Goal: Transaction & Acquisition: Book appointment/travel/reservation

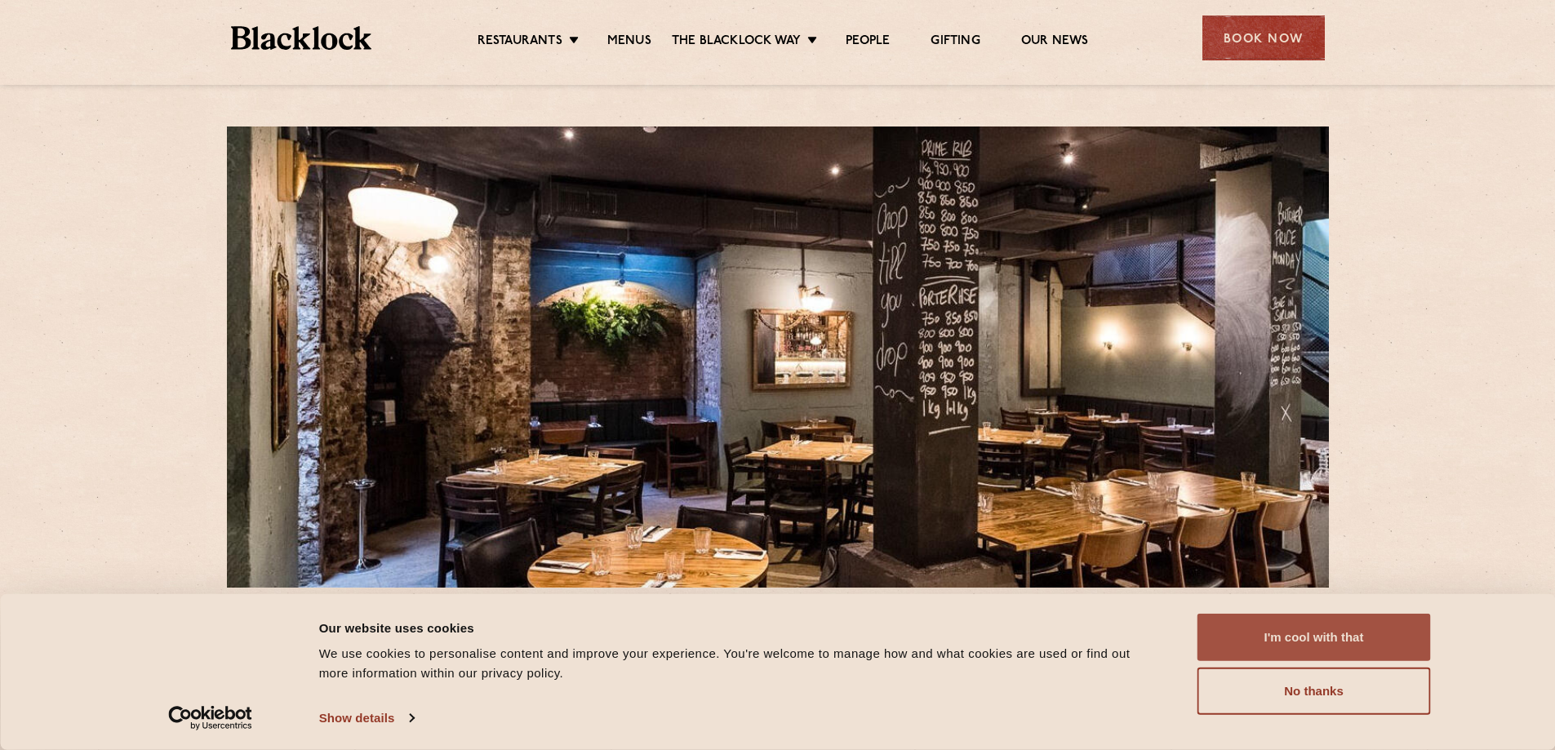
click at [1298, 635] on button "I'm cool with that" at bounding box center [1313, 637] width 233 height 47
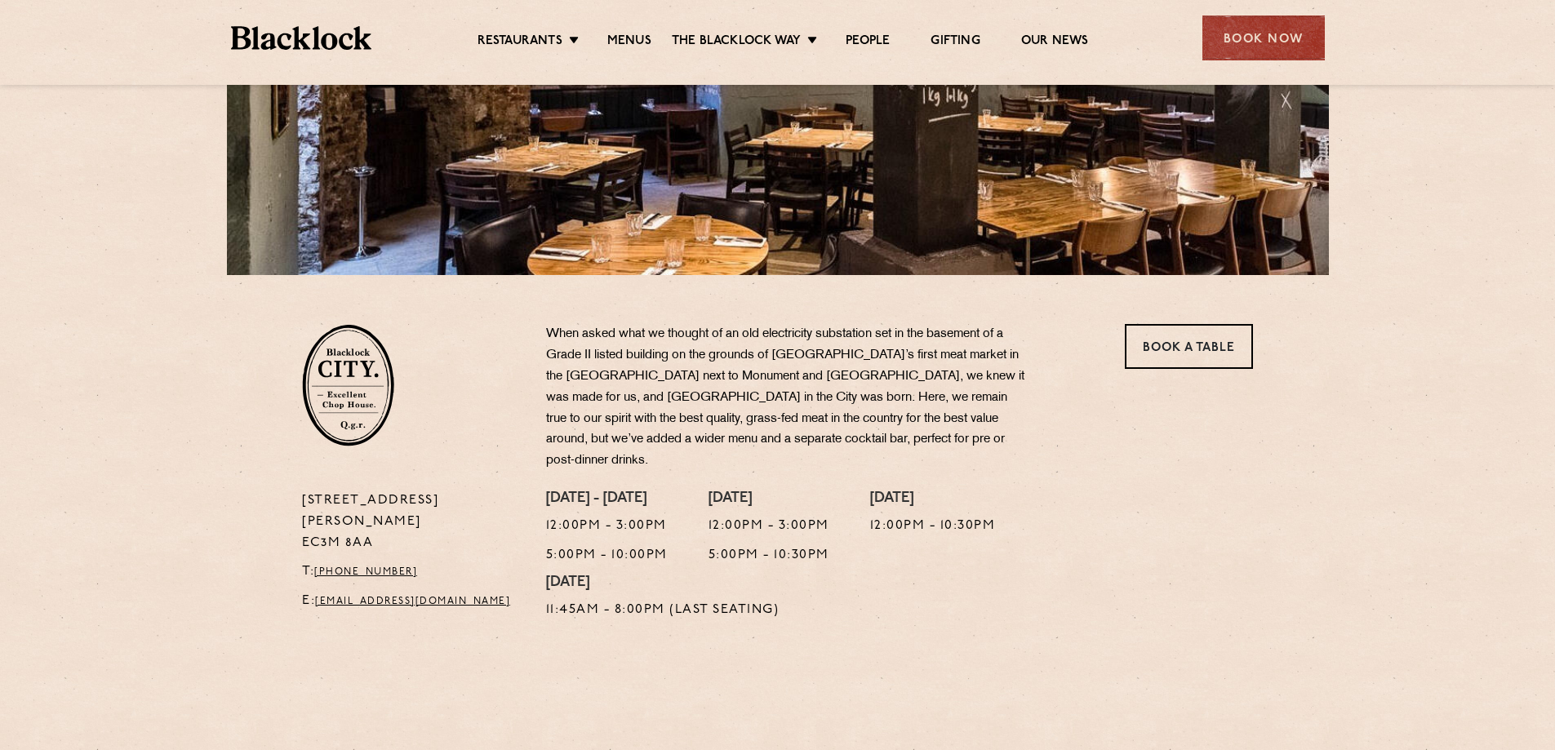
scroll to position [326, 0]
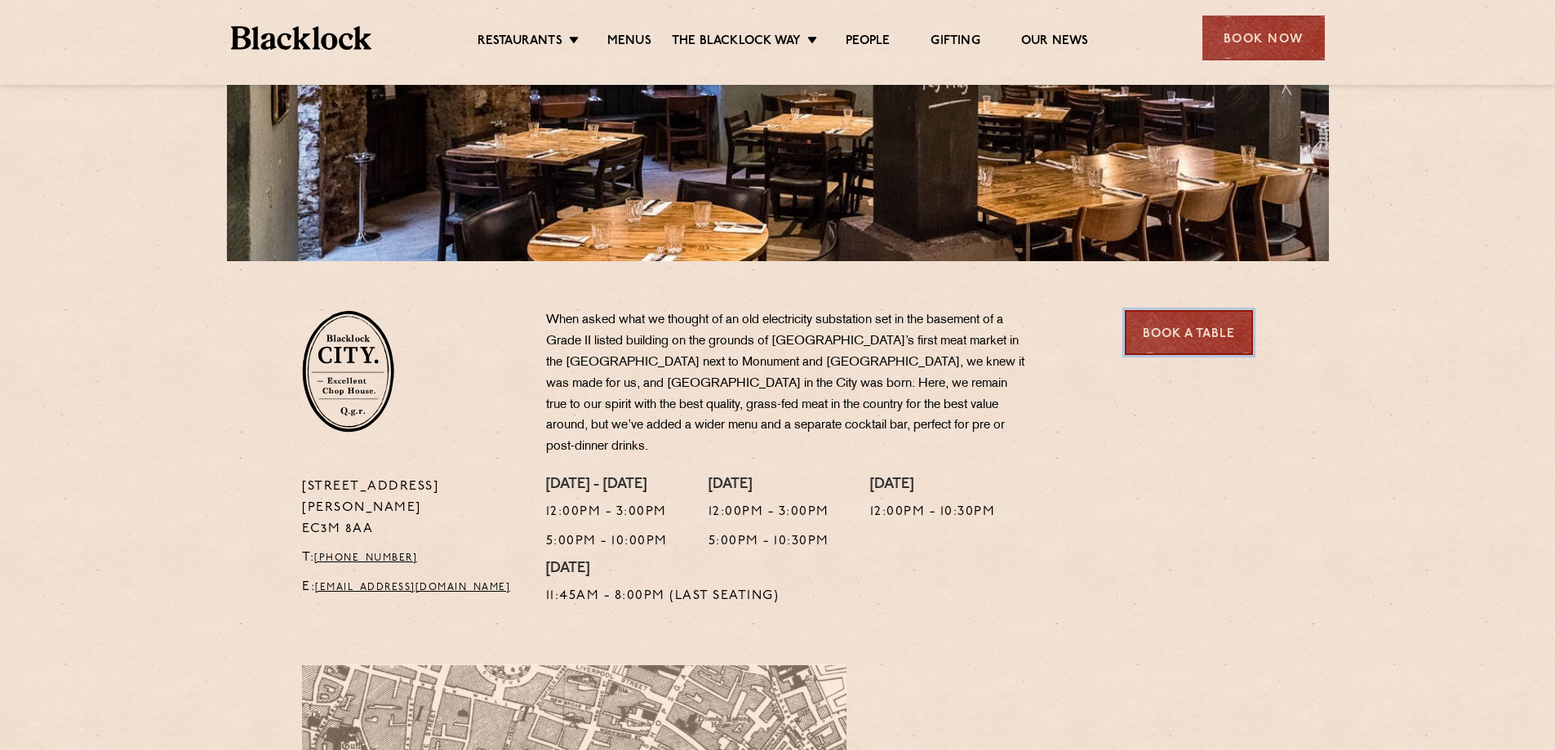
click at [1160, 317] on link "Book a Table" at bounding box center [1188, 332] width 128 height 45
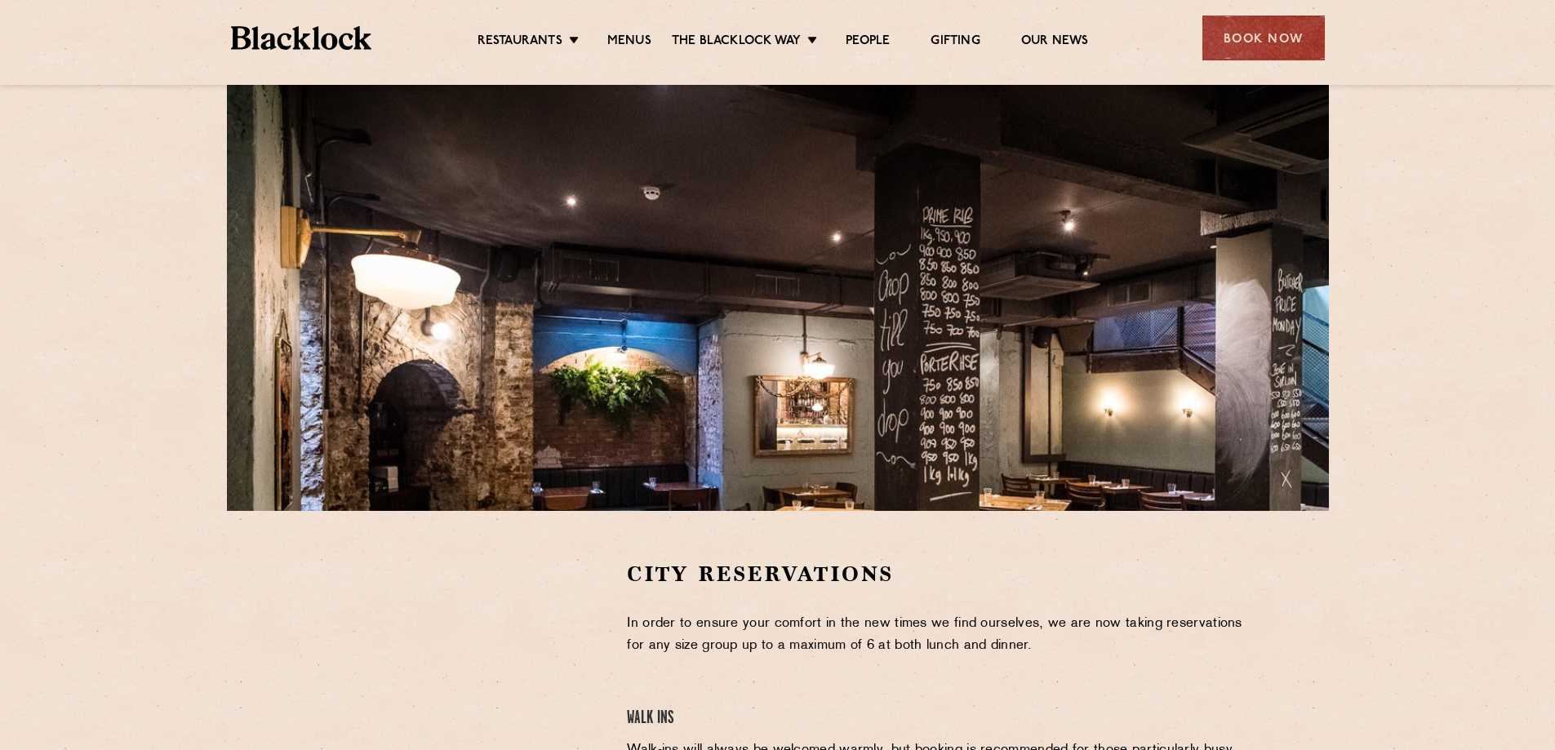
scroll to position [490, 0]
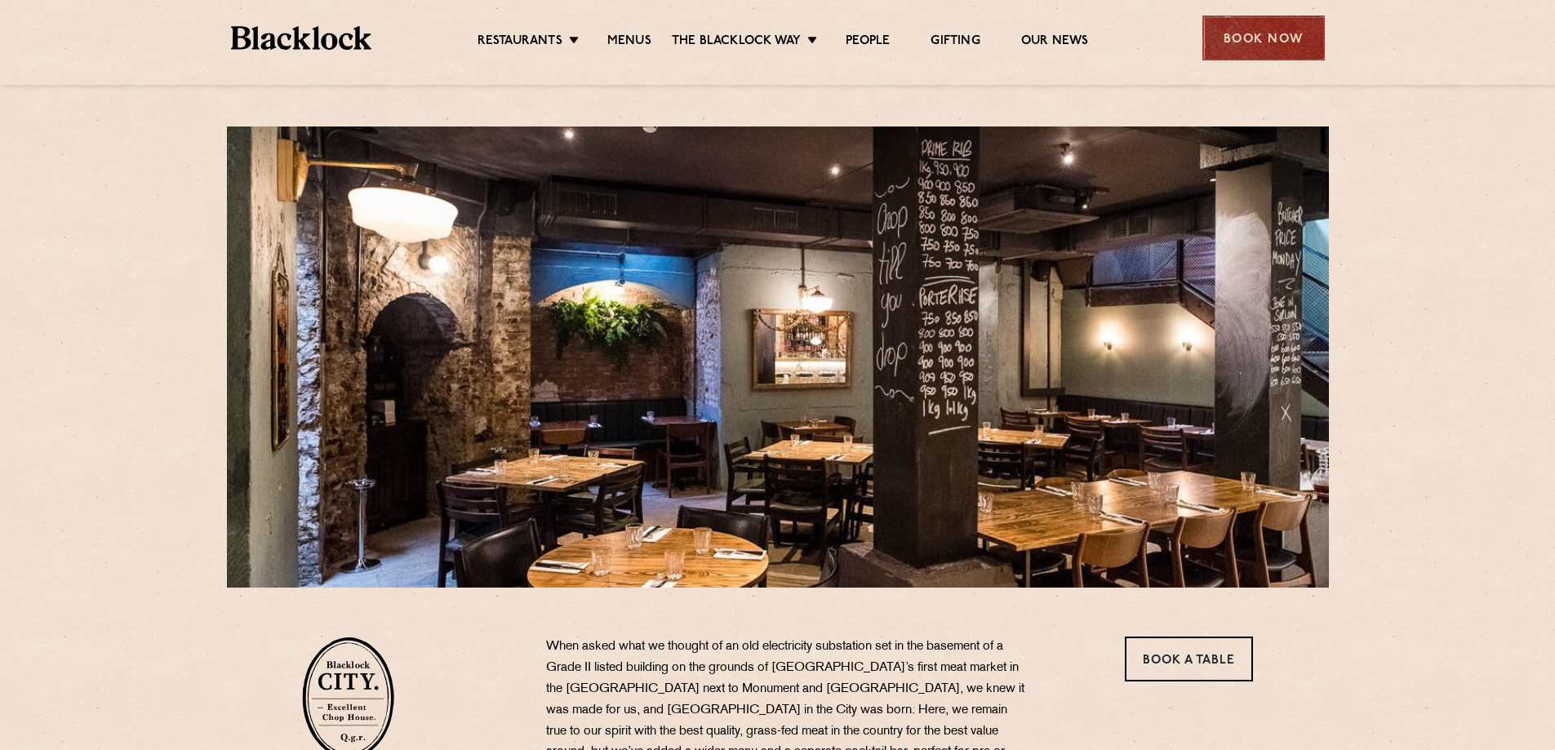
click at [1293, 33] on div "Book Now" at bounding box center [1263, 38] width 122 height 45
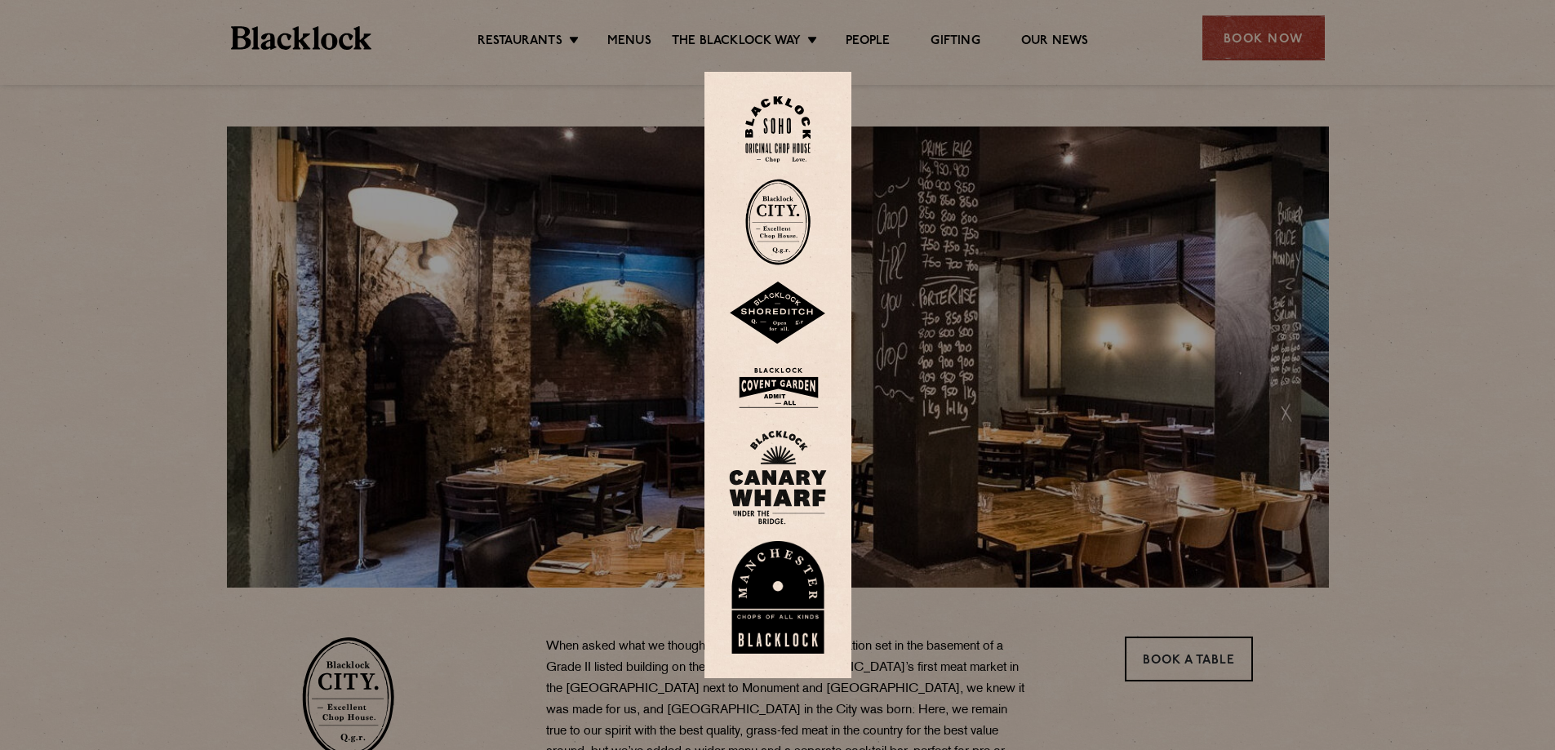
click at [782, 234] on img at bounding box center [777, 222] width 65 height 86
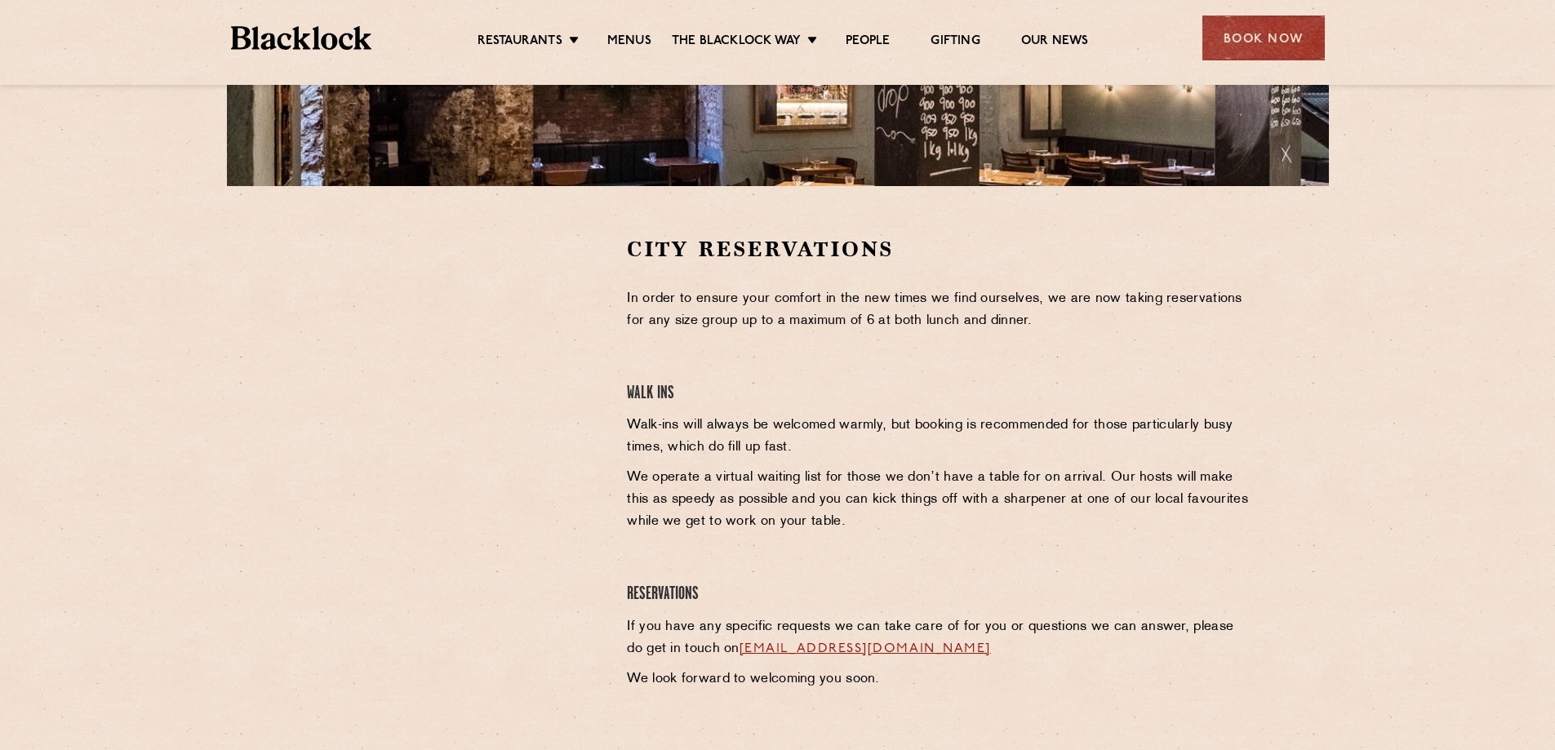
scroll to position [408, 0]
